Goal: Contribute content: Contribute content

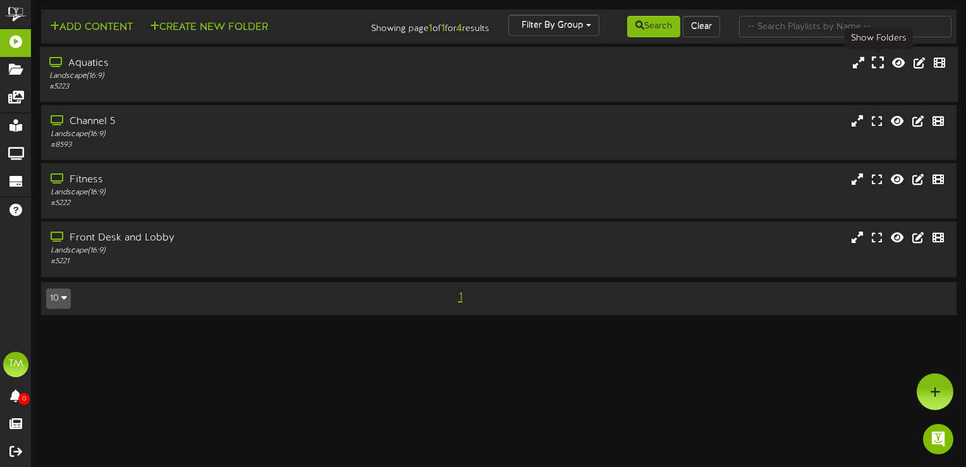
click at [879, 62] on icon at bounding box center [878, 63] width 12 height 14
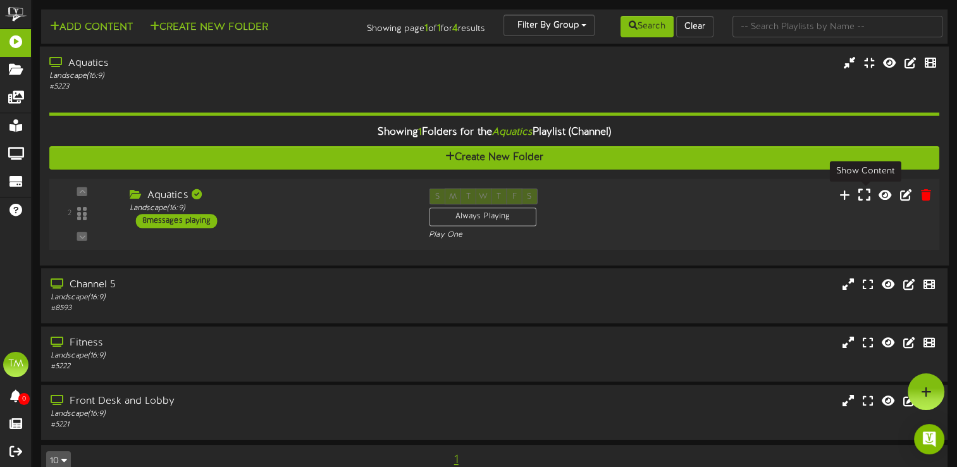
click at [867, 192] on icon at bounding box center [864, 194] width 12 height 14
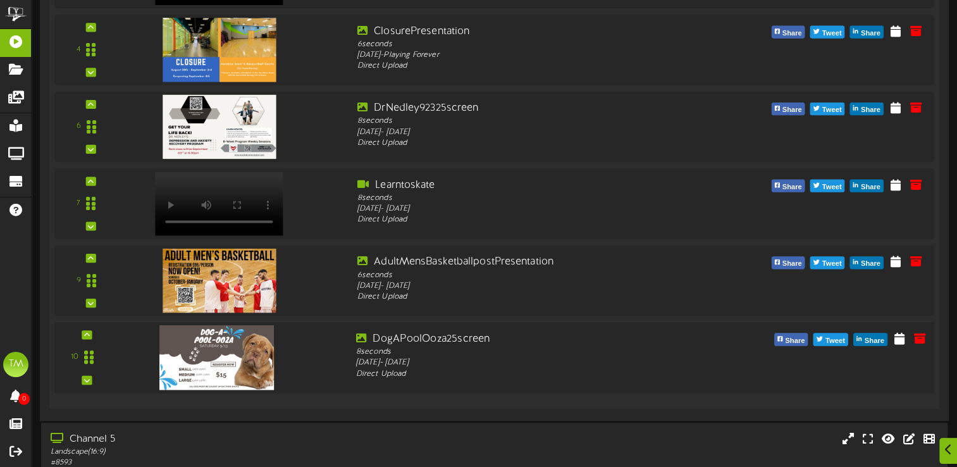
scroll to position [572, 0]
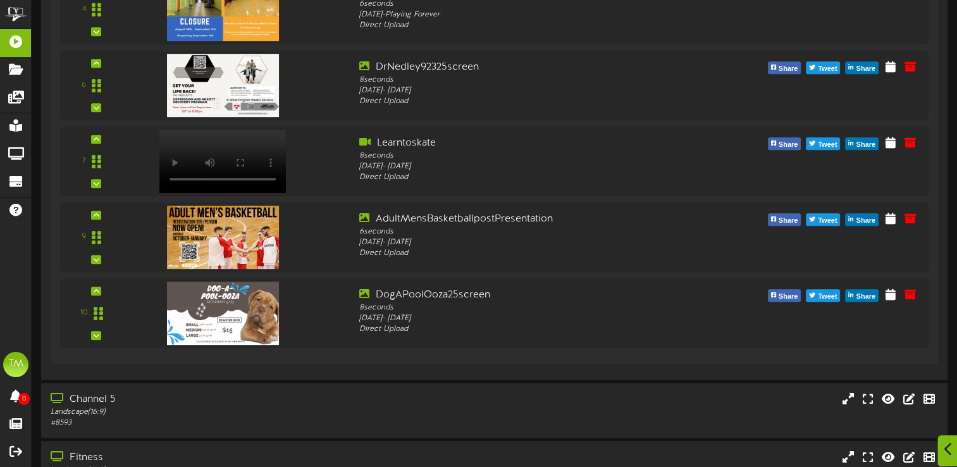
click at [948, 445] on icon at bounding box center [948, 449] width 8 height 14
click at [918, 385] on div at bounding box center [926, 391] width 37 height 37
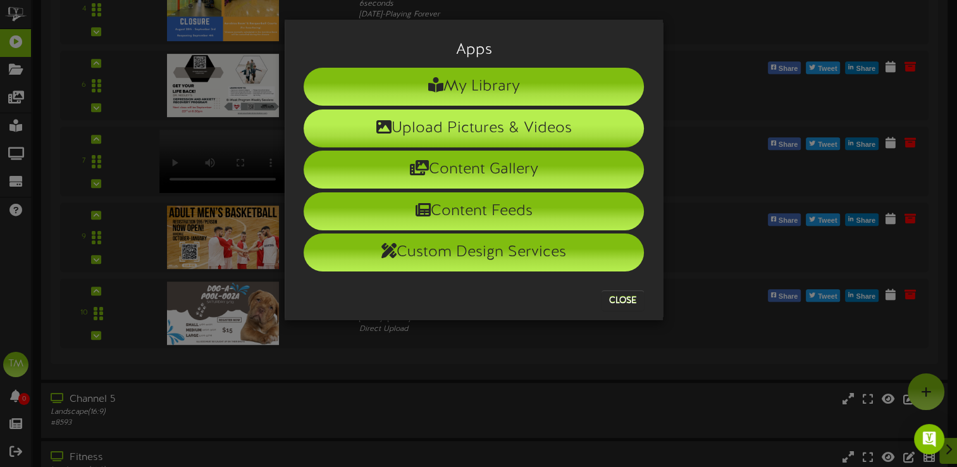
click at [539, 127] on li "Upload Pictures & Videos" at bounding box center [474, 128] width 340 height 38
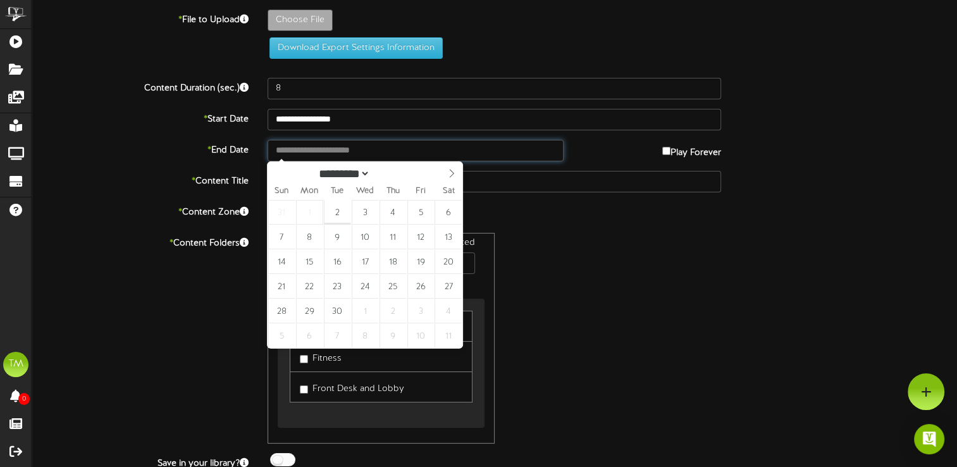
click at [350, 149] on input "text" at bounding box center [416, 151] width 296 height 22
type input "**********"
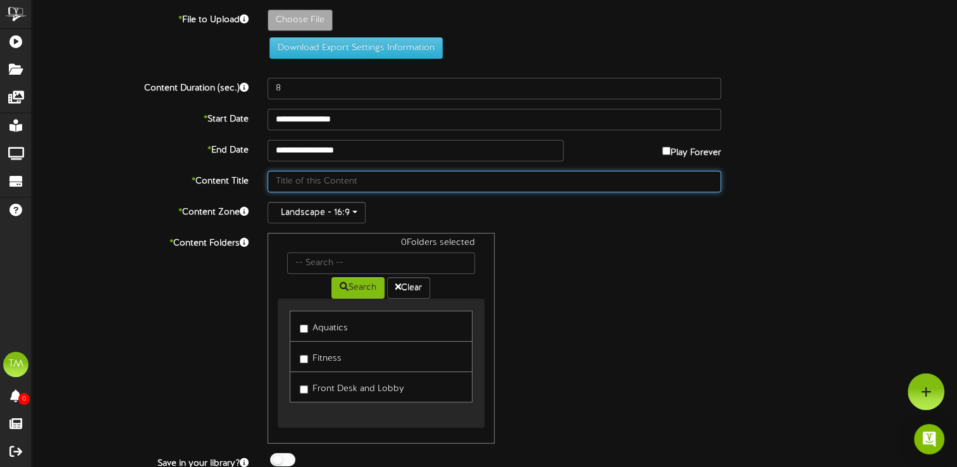
click at [314, 175] on input "text" at bounding box center [495, 182] width 454 height 22
type input "JR Jazz session 1 extended '25"
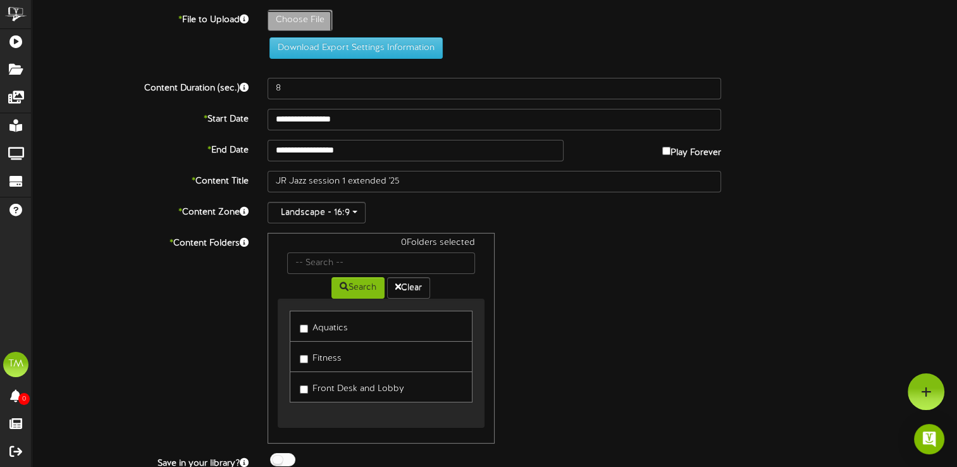
type input "**********"
type input "fallPresentation"
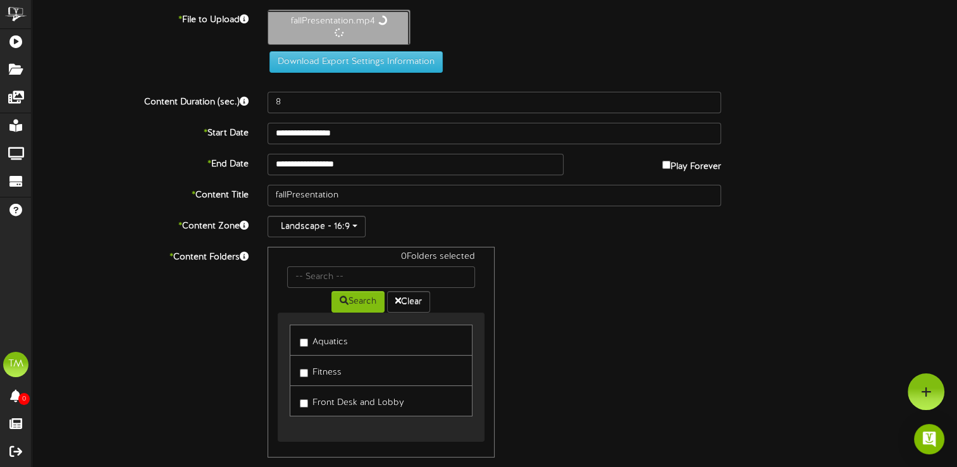
type input "5"
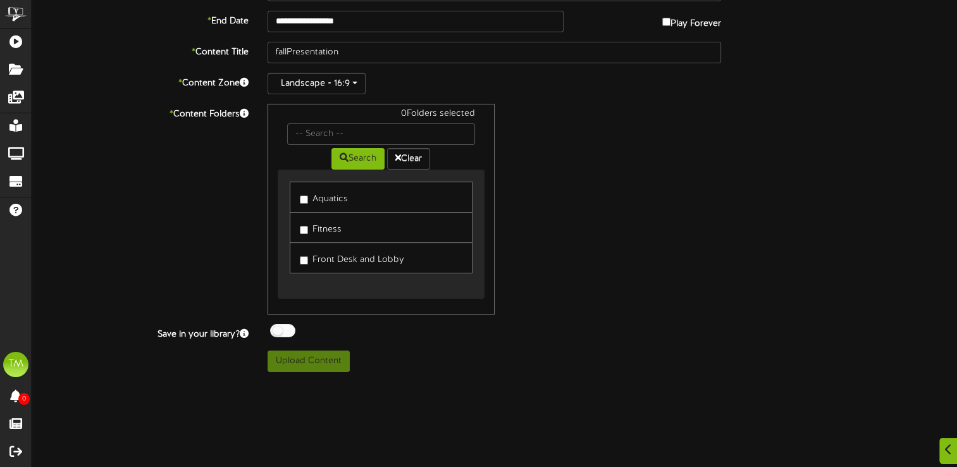
scroll to position [316, 0]
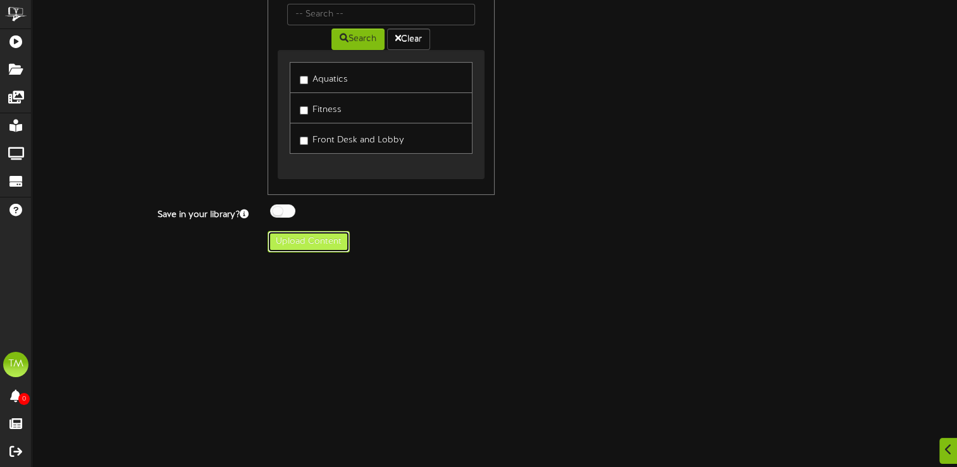
click at [316, 241] on button "Upload Content" at bounding box center [309, 242] width 82 height 22
